Goal: Task Accomplishment & Management: Manage account settings

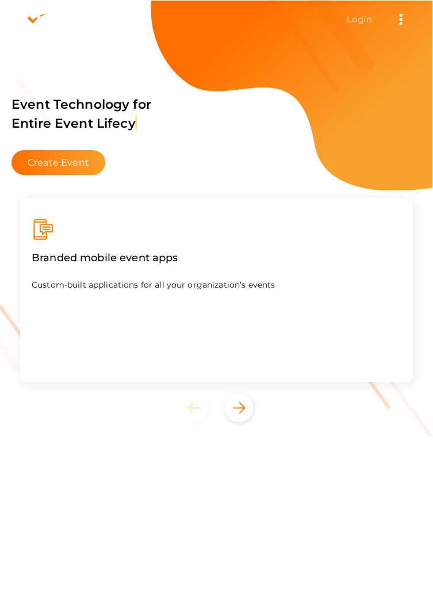
click at [355, 18] on link "Login" at bounding box center [359, 19] width 25 height 11
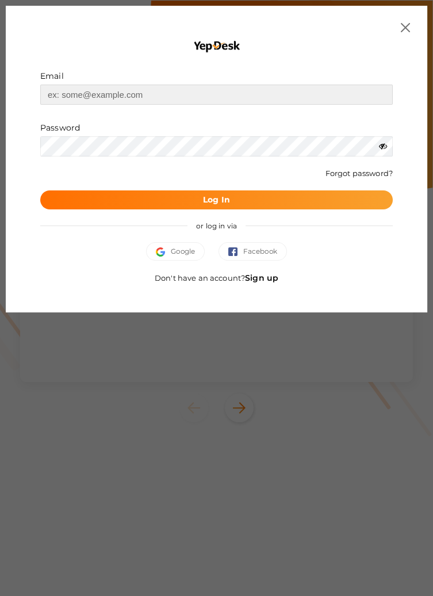
click at [211, 92] on input "text" at bounding box center [216, 95] width 353 height 20
click at [50, 90] on input "Projectcfm@gmail.com" at bounding box center [216, 95] width 353 height 20
click at [51, 97] on input "Projectcfm@gmail.com" at bounding box center [216, 95] width 353 height 20
click at [71, 95] on input "projectcfm@gmail.com" at bounding box center [216, 95] width 353 height 20
click at [72, 92] on input "projectcfm@gmail.com" at bounding box center [216, 95] width 353 height 20
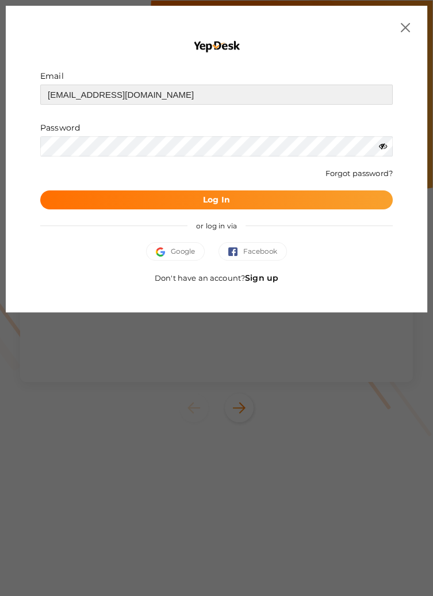
click at [73, 97] on input "projectcfm@gmail.com" at bounding box center [216, 95] width 353 height 20
type input "[EMAIL_ADDRESS][DOMAIN_NAME]"
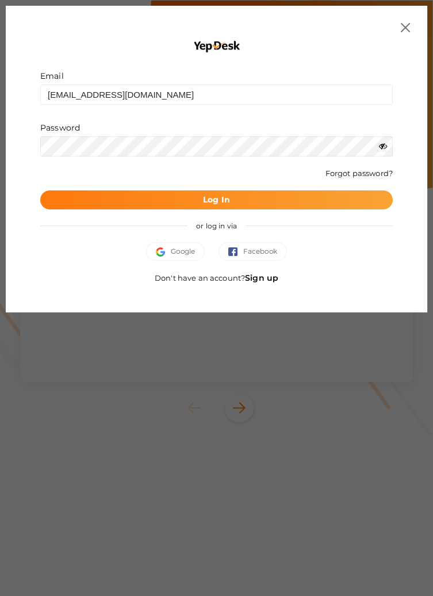
click at [308, 192] on button "Log In" at bounding box center [216, 200] width 353 height 19
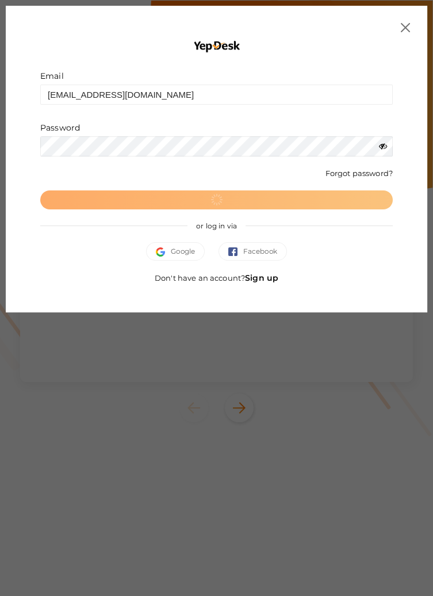
click at [405, 29] on img at bounding box center [405, 27] width 9 height 9
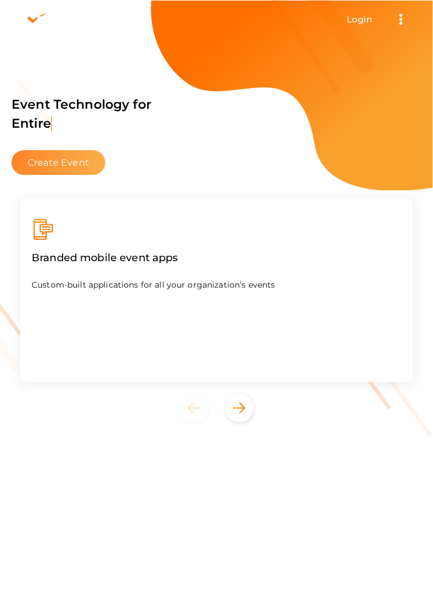
click at [74, 163] on button "Create Event" at bounding box center [59, 162] width 94 height 25
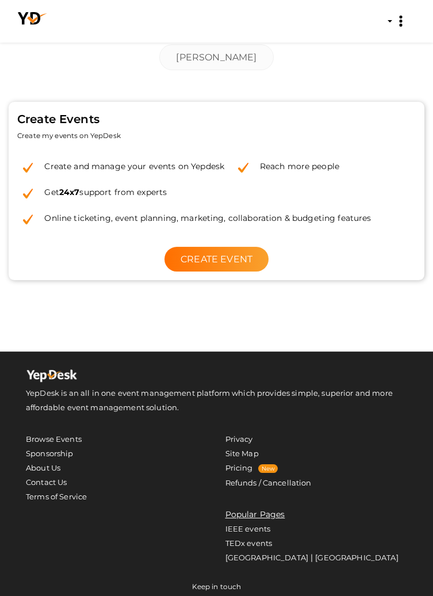
scroll to position [249, 0]
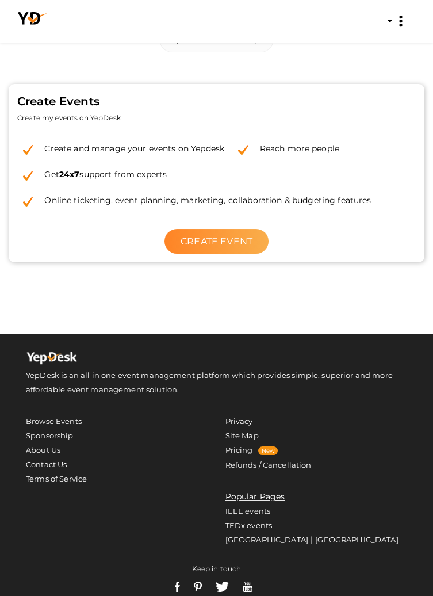
click at [228, 253] on link "CREATE EVENT" at bounding box center [217, 241] width 104 height 25
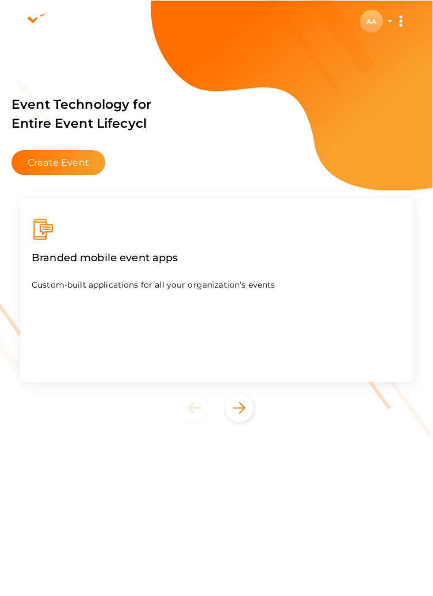
click at [367, 21] on div "AA" at bounding box center [371, 21] width 23 height 23
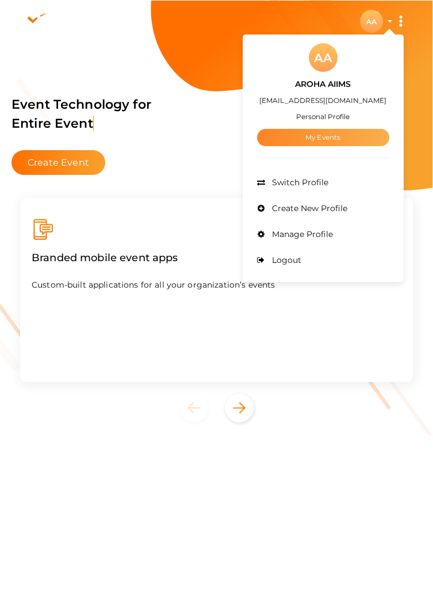
click at [293, 139] on link "My Events" at bounding box center [323, 137] width 132 height 17
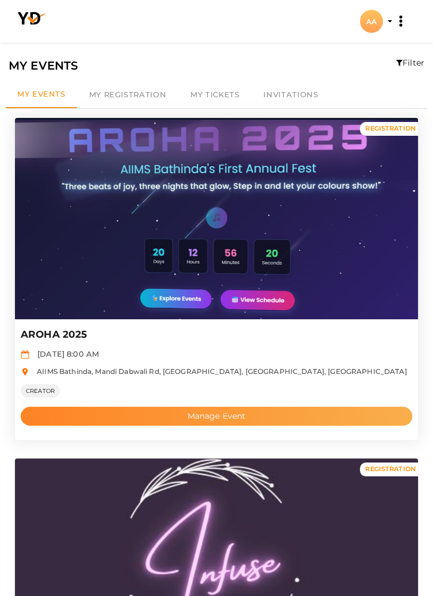
click at [298, 409] on button "Manage Event" at bounding box center [217, 416] width 392 height 19
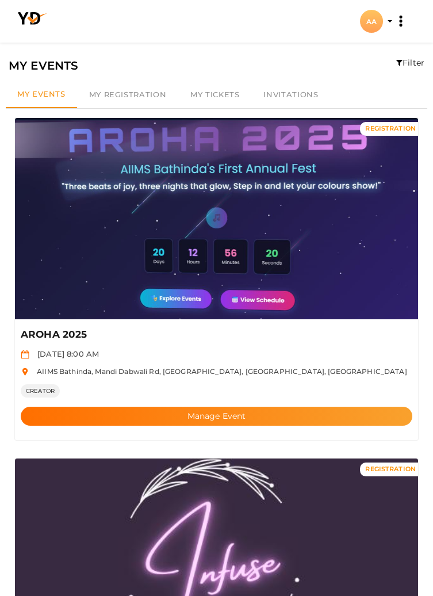
click at [368, 22] on div "AA" at bounding box center [371, 21] width 23 height 23
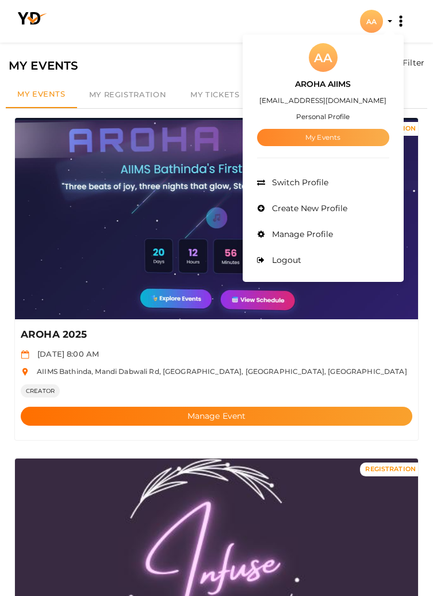
click at [322, 139] on link "My Events" at bounding box center [323, 137] width 132 height 17
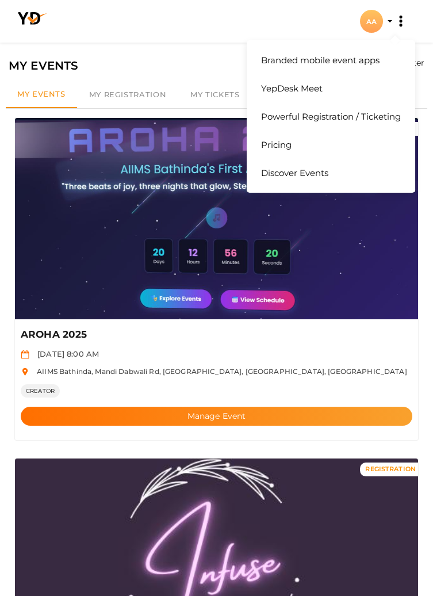
click at [401, 23] on icon at bounding box center [401, 22] width 6 height 12
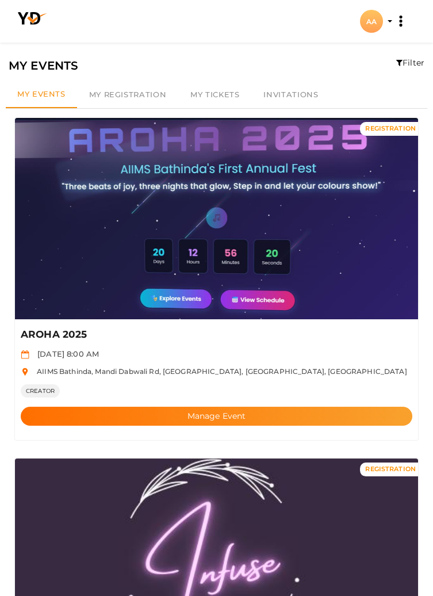
click at [307, 12] on li "Create Event AA AA AROHA AIIMS projectofcfm@gmail.com Personal Profile My Event…" at bounding box center [216, 21] width 415 height 41
click at [360, 20] on div "AA" at bounding box center [371, 21] width 23 height 23
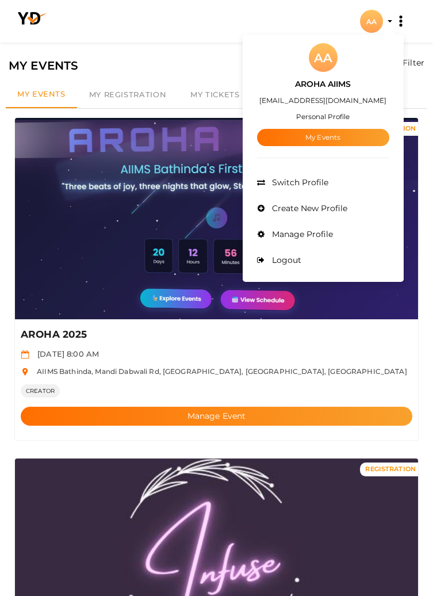
click at [189, 17] on div at bounding box center [216, 298] width 433 height 596
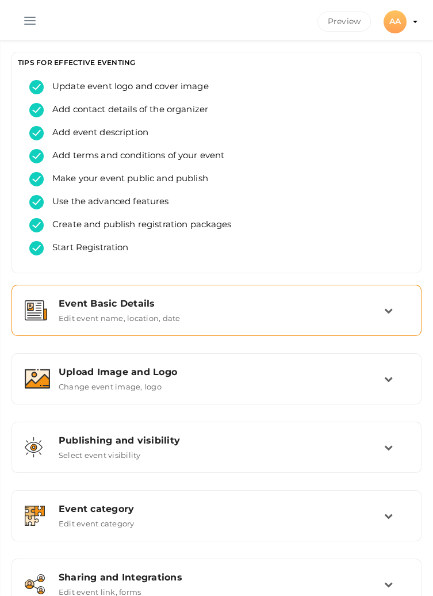
click at [385, 307] on icon at bounding box center [388, 310] width 9 height 9
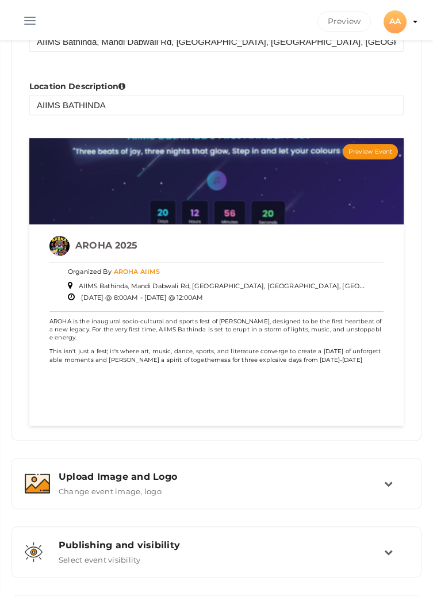
scroll to position [831, 0]
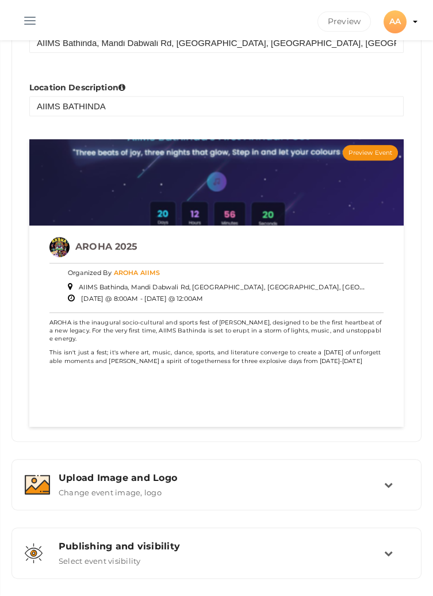
click at [134, 269] on span "AROHA AIIMS" at bounding box center [137, 273] width 47 height 8
click at [139, 269] on span "AROHA AIIMS" at bounding box center [137, 273] width 47 height 8
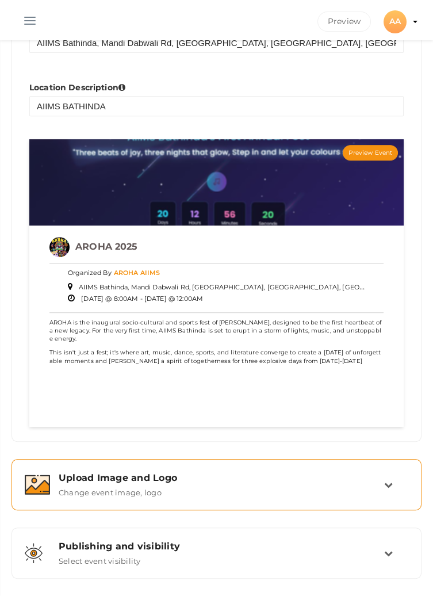
click at [382, 482] on div "Upload Image and Logo" at bounding box center [222, 478] width 326 height 11
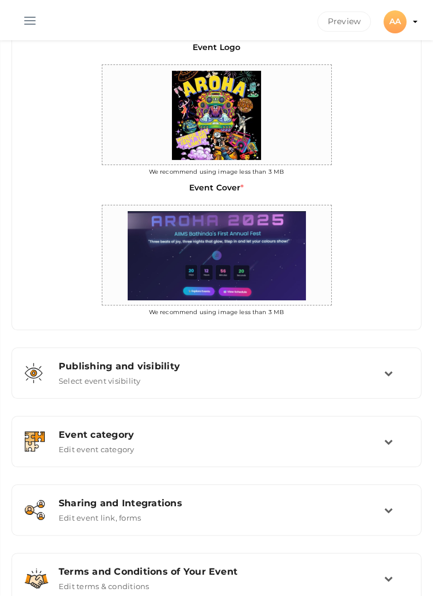
scroll to position [343, 0]
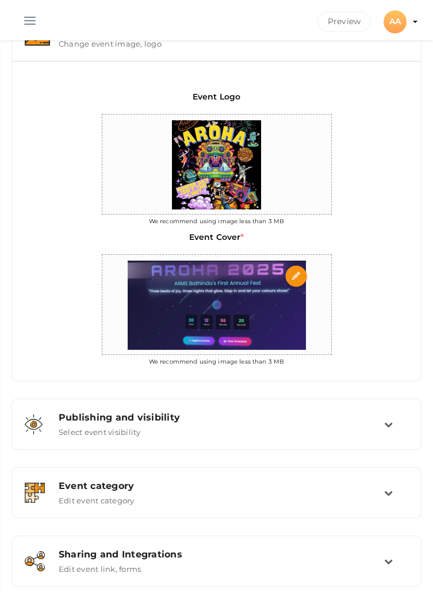
click at [285, 329] on img at bounding box center [217, 305] width 190 height 101
click at [390, 338] on div "Event Logo We recommend using image less than 3 MB Event Cover * We recommend u…" at bounding box center [216, 221] width 409 height 320
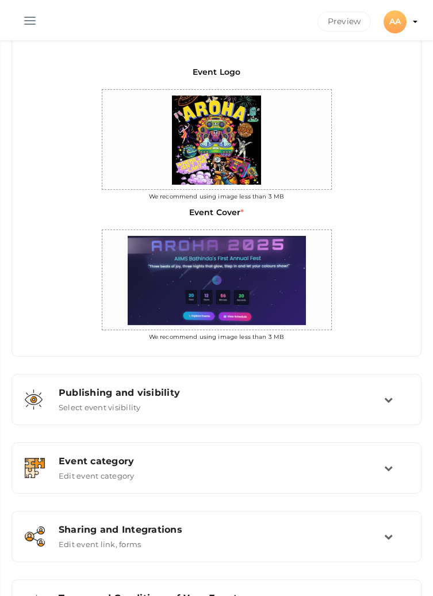
scroll to position [376, 0]
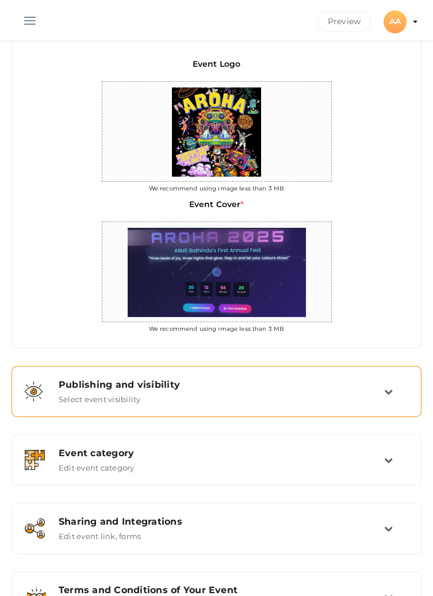
click at [399, 392] on td at bounding box center [396, 391] width 24 height 25
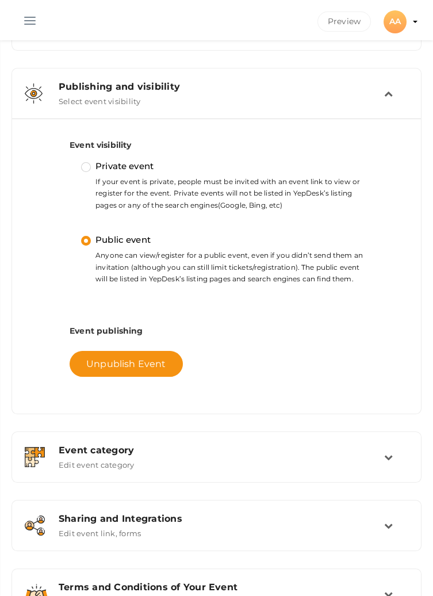
scroll to position [353, 0]
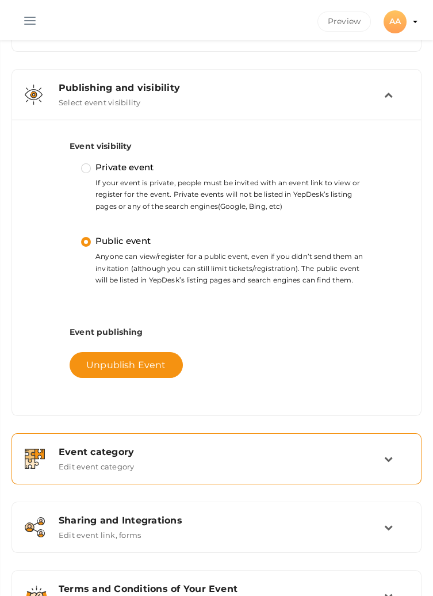
click at [391, 455] on icon at bounding box center [388, 459] width 9 height 9
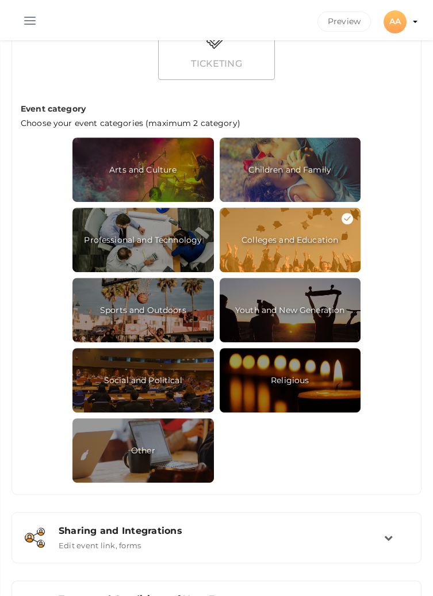
scroll to position [843, 0]
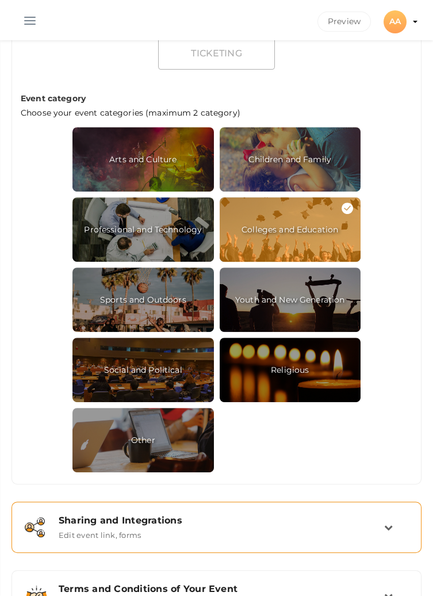
click at [389, 532] on icon at bounding box center [388, 527] width 9 height 9
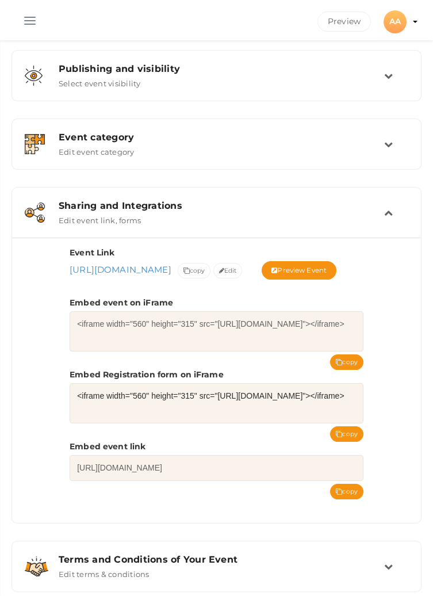
scroll to position [343, 0]
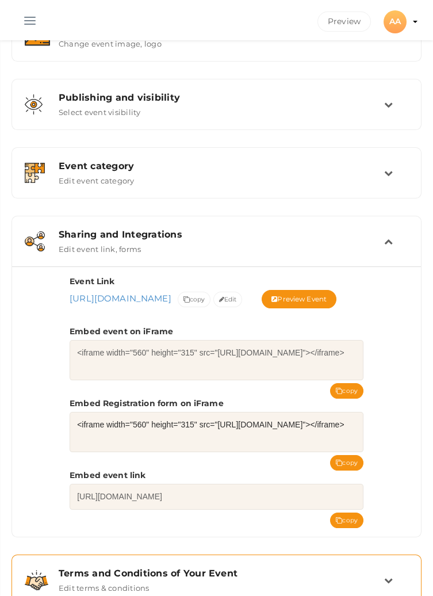
click at [386, 585] on icon at bounding box center [388, 580] width 9 height 9
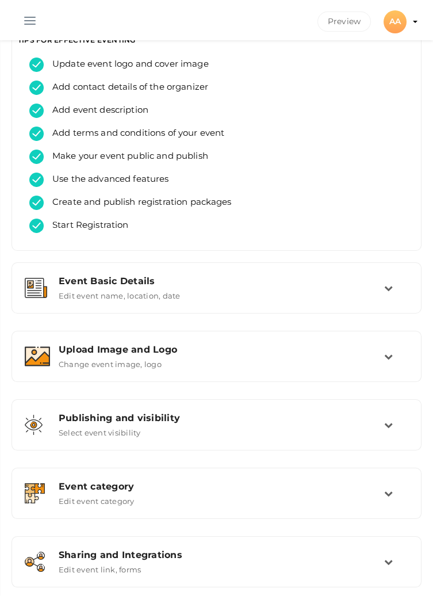
scroll to position [0, 0]
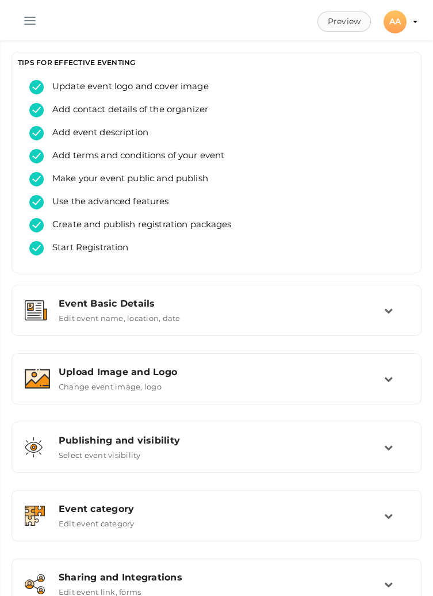
click at [343, 22] on button "Preview" at bounding box center [345, 22] width 54 height 20
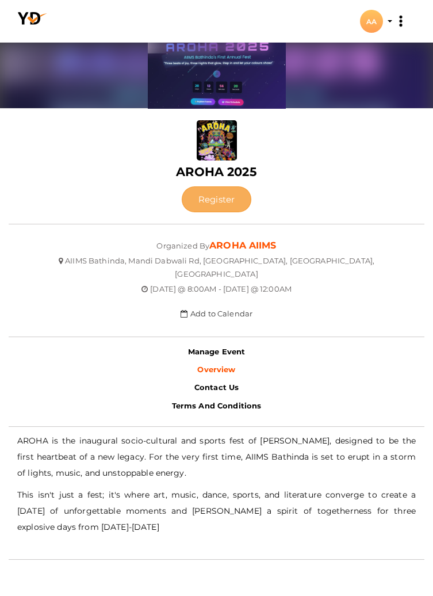
click at [209, 199] on button "Register" at bounding box center [217, 199] width 70 height 26
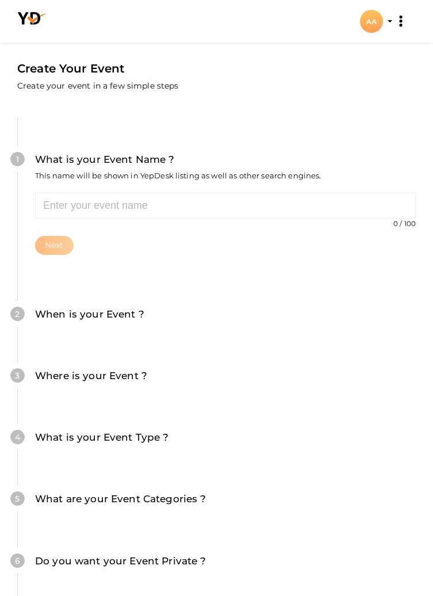
click at [376, 24] on div "AA" at bounding box center [371, 21] width 23 height 23
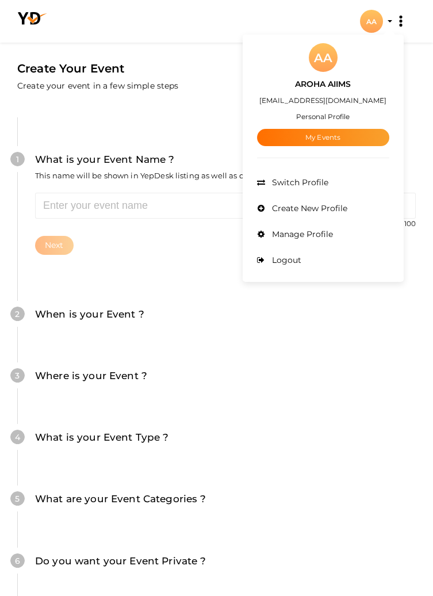
click at [209, 113] on div at bounding box center [216, 298] width 433 height 596
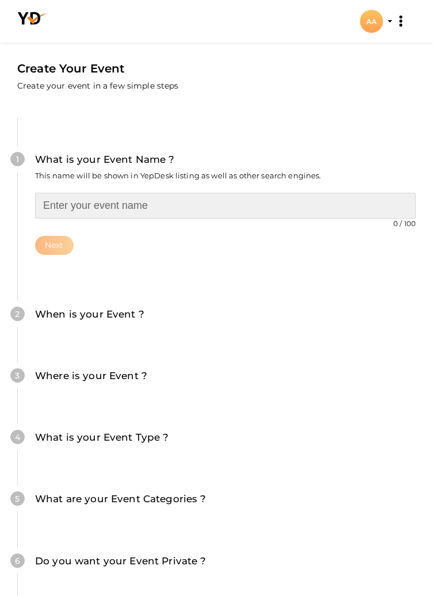
click at [190, 202] on input "text" at bounding box center [225, 206] width 381 height 26
type input "Sports"
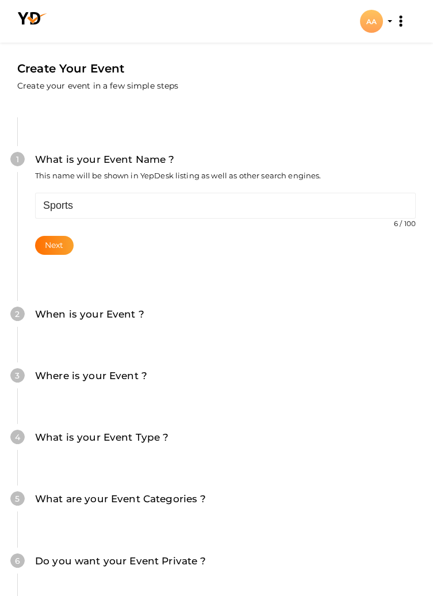
click at [371, 16] on div "AA" at bounding box center [371, 21] width 23 height 23
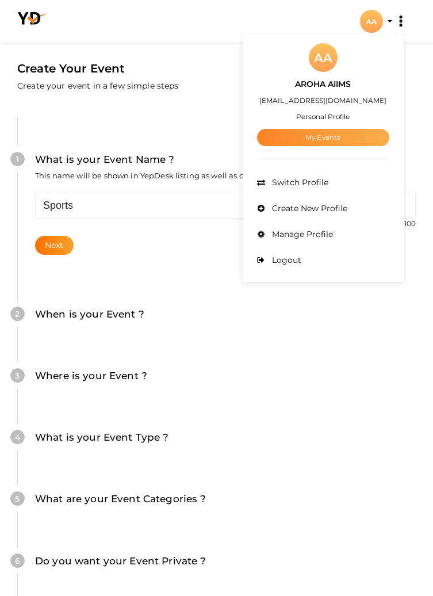
click at [341, 138] on link "My Events" at bounding box center [323, 137] width 132 height 17
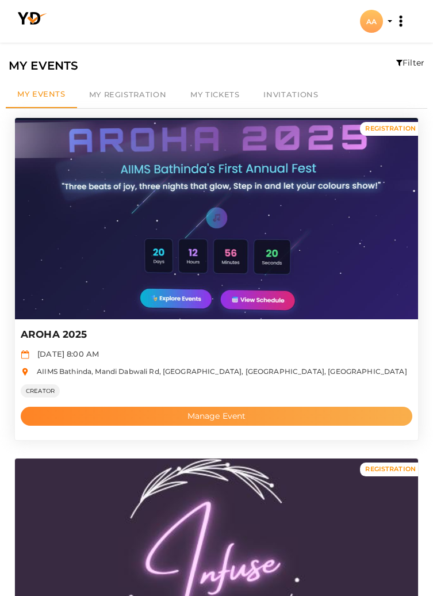
click at [182, 414] on button "Manage Event" at bounding box center [217, 416] width 392 height 19
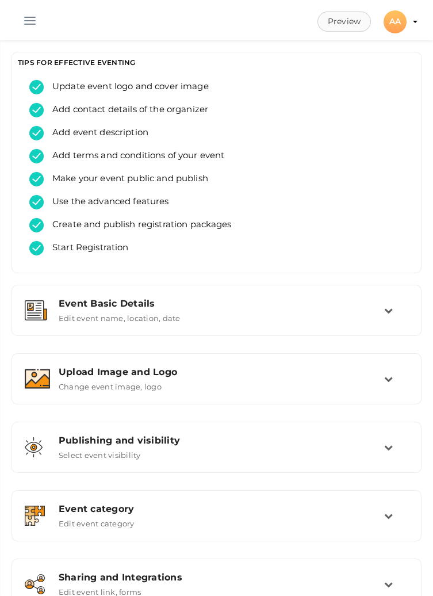
click at [330, 22] on button "Preview" at bounding box center [345, 22] width 54 height 20
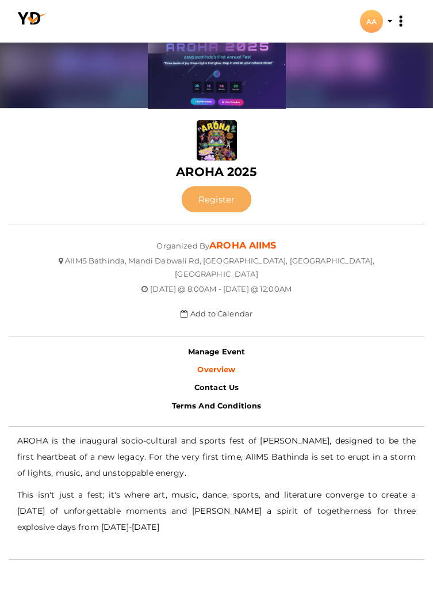
click at [226, 208] on button "Register" at bounding box center [217, 199] width 70 height 26
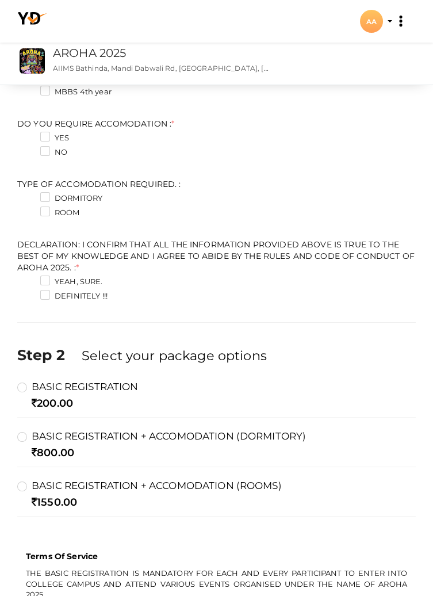
scroll to position [433, 0]
